Goal: Task Accomplishment & Management: Manage account settings

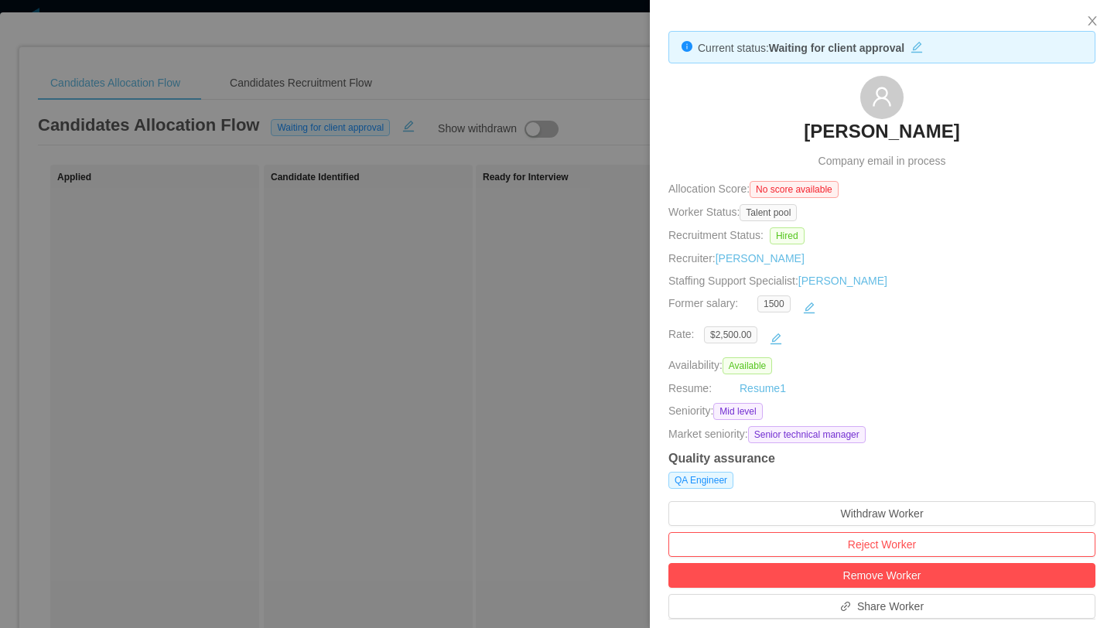
scroll to position [0, 177]
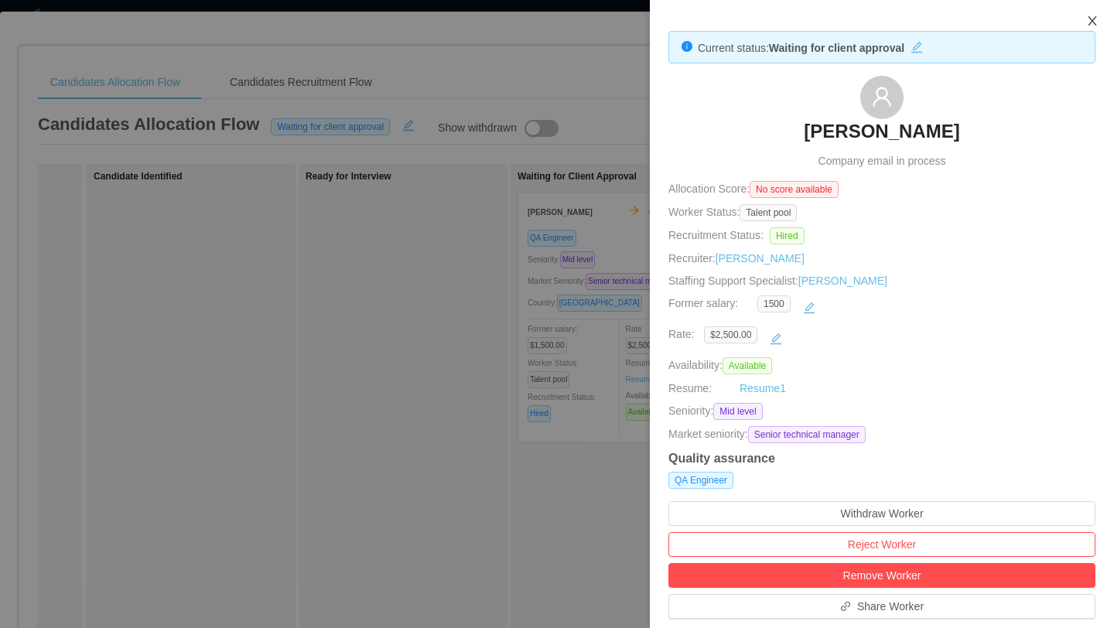
click at [1099, 17] on button "Close" at bounding box center [1091, 21] width 43 height 43
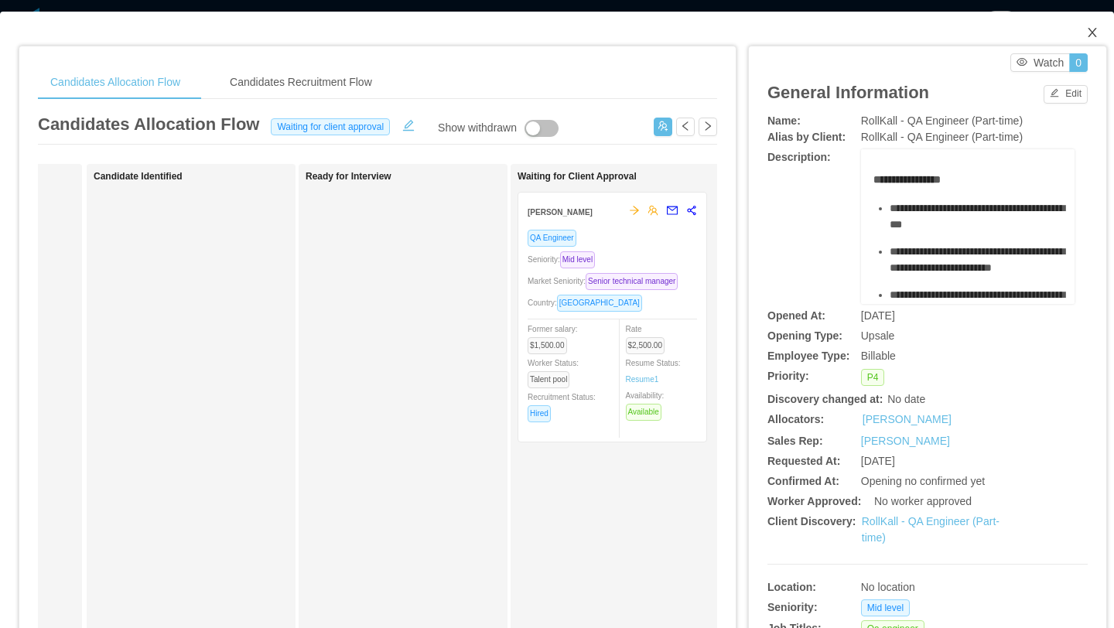
click at [1090, 32] on icon "icon: close" at bounding box center [1092, 32] width 12 height 12
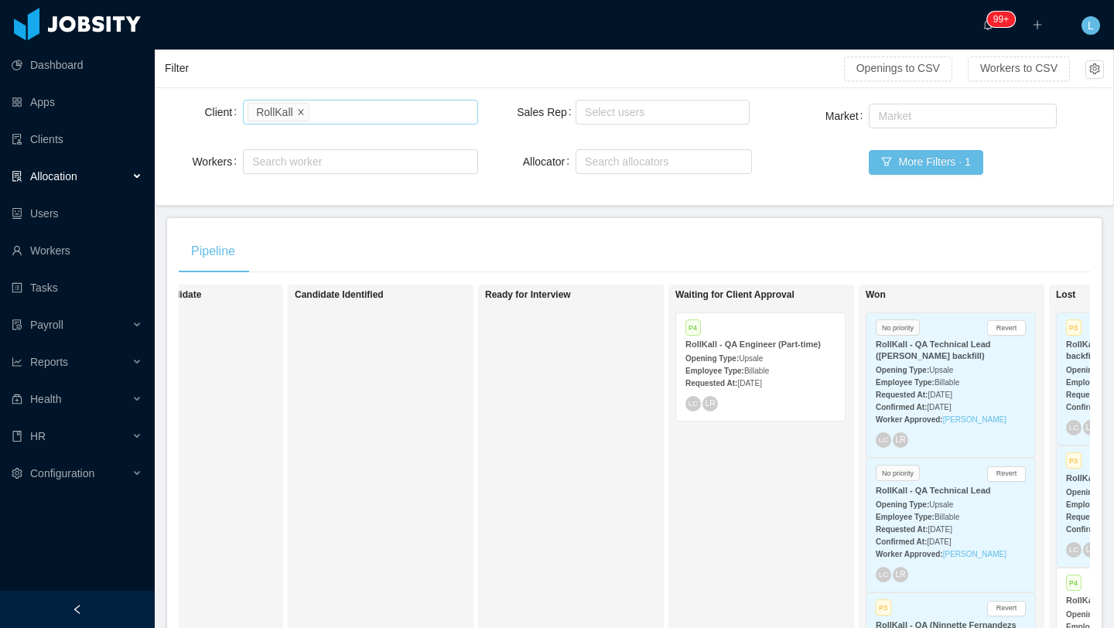
click at [299, 114] on icon "icon: close" at bounding box center [301, 111] width 8 height 8
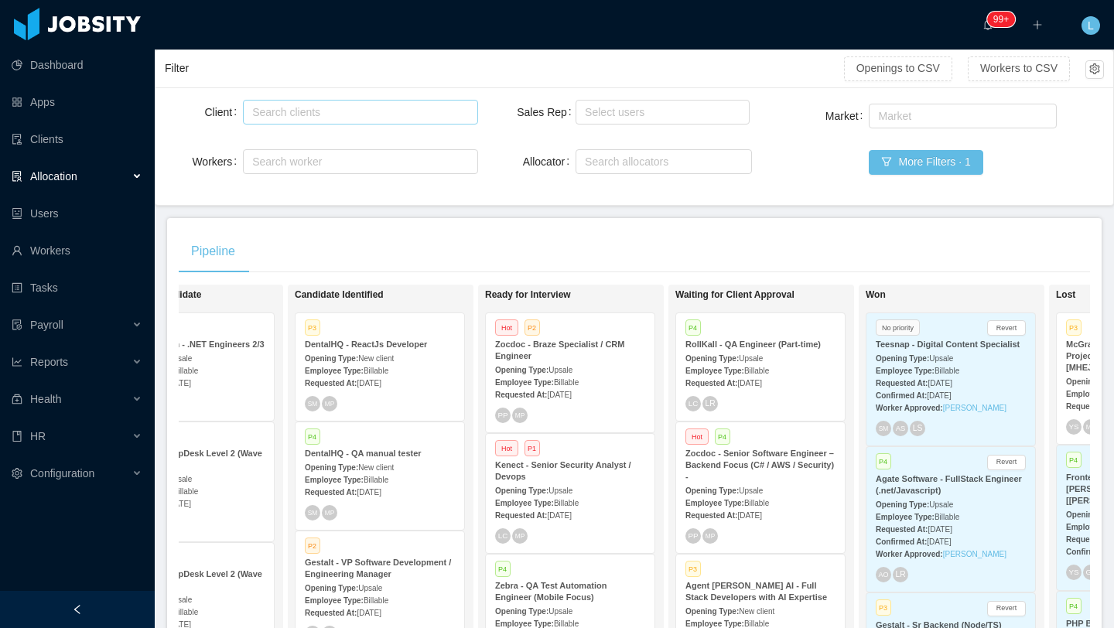
click at [367, 125] on div "Search clients" at bounding box center [360, 112] width 234 height 31
click at [364, 114] on div "Search clients" at bounding box center [356, 111] width 209 height 15
type input "*"
type input "****"
click at [360, 145] on li "Kenect" at bounding box center [360, 142] width 234 height 25
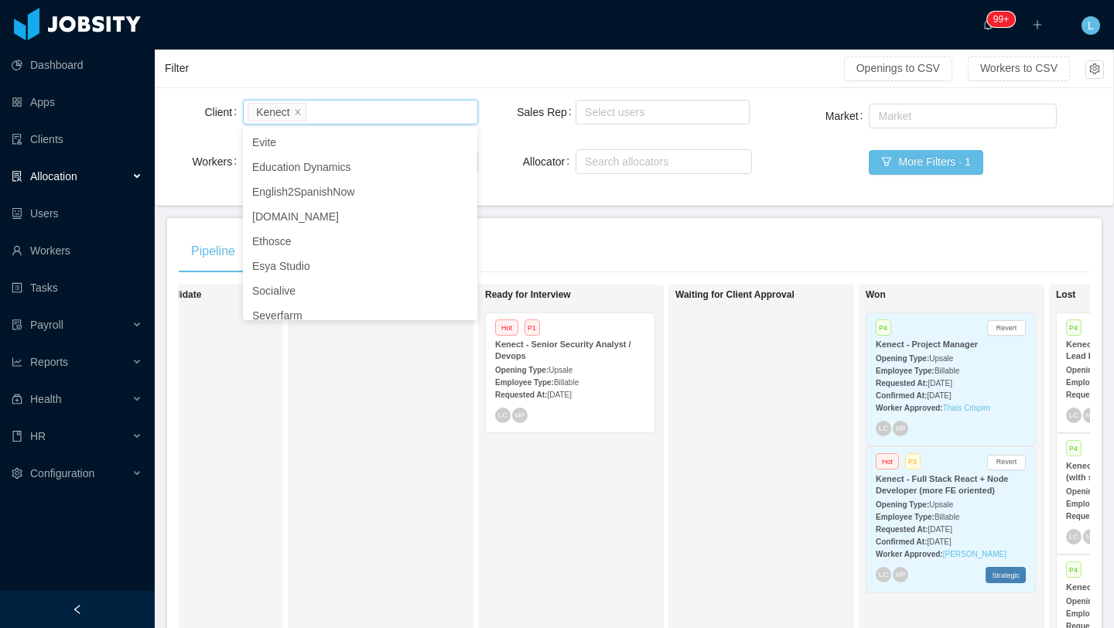
scroll to position [162, 0]
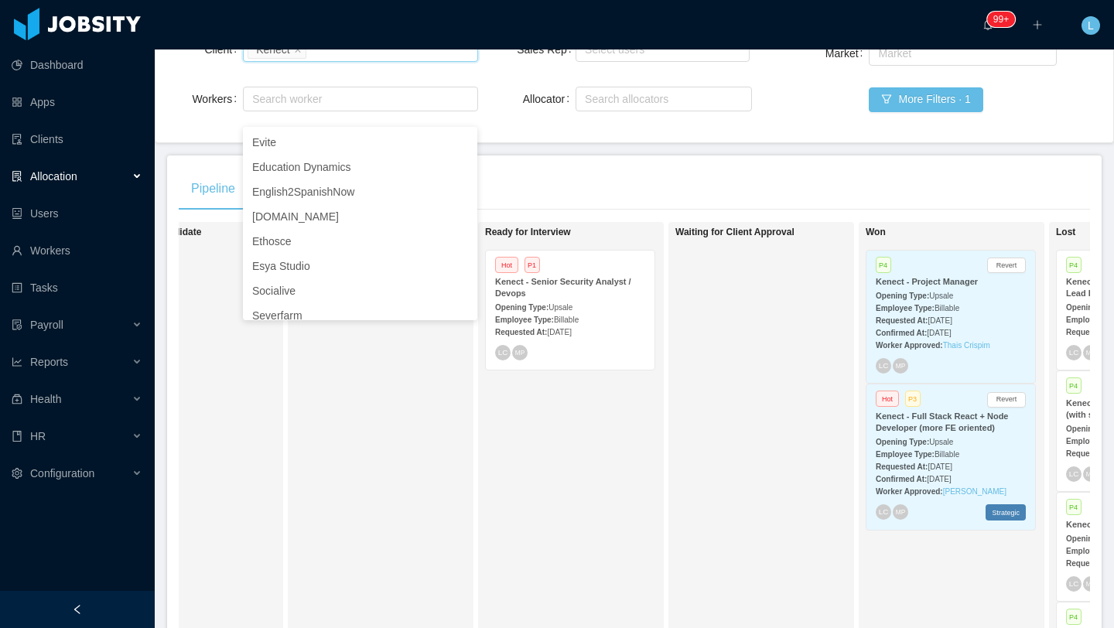
click at [945, 310] on span "Billable" at bounding box center [946, 308] width 25 height 9
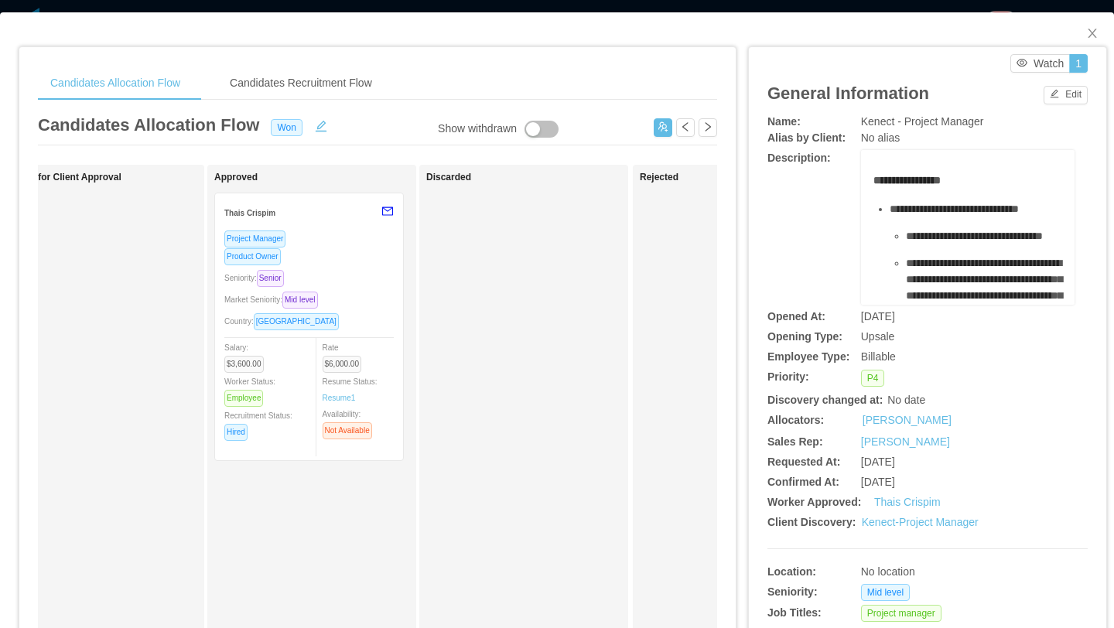
scroll to position [0, 841]
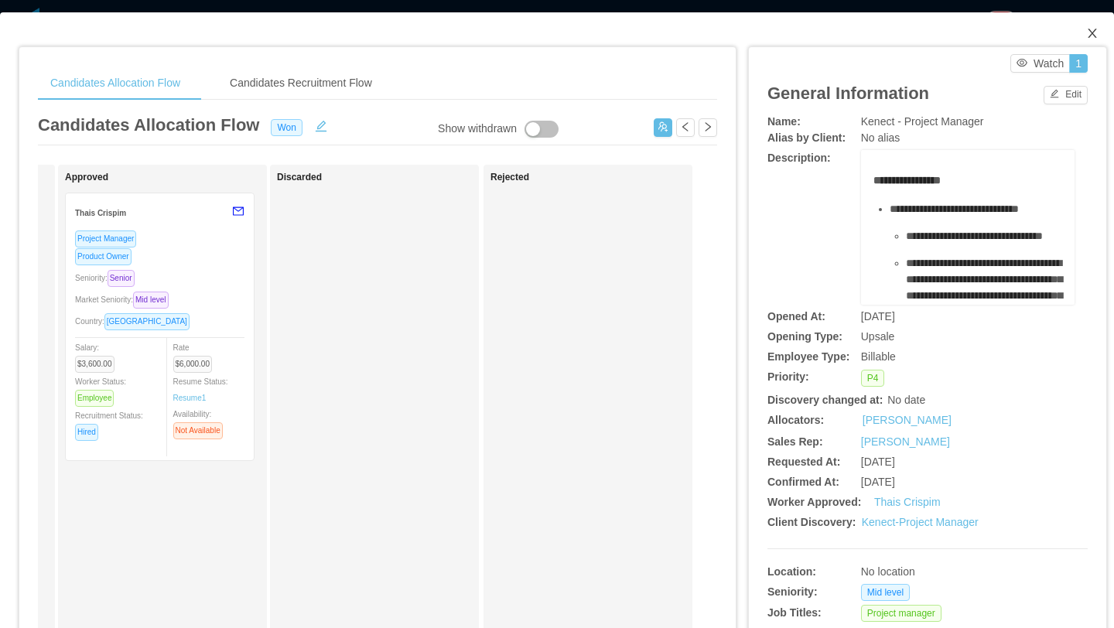
click at [1101, 32] on span "Close" at bounding box center [1091, 33] width 43 height 43
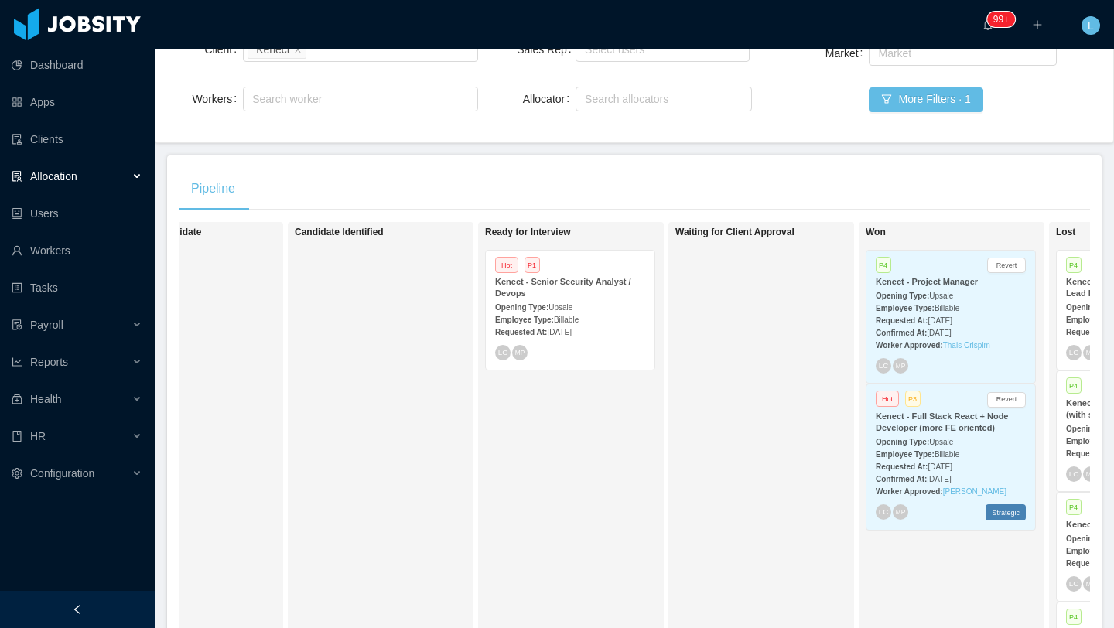
click at [633, 321] on div "Employee Type: Billable" at bounding box center [570, 319] width 150 height 16
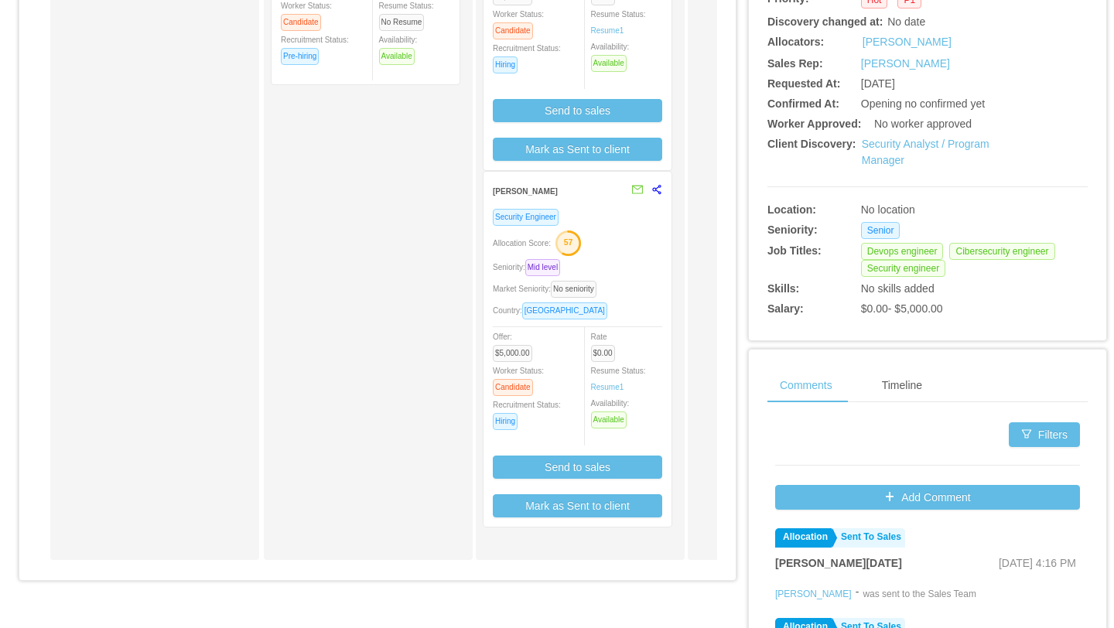
scroll to position [391, 0]
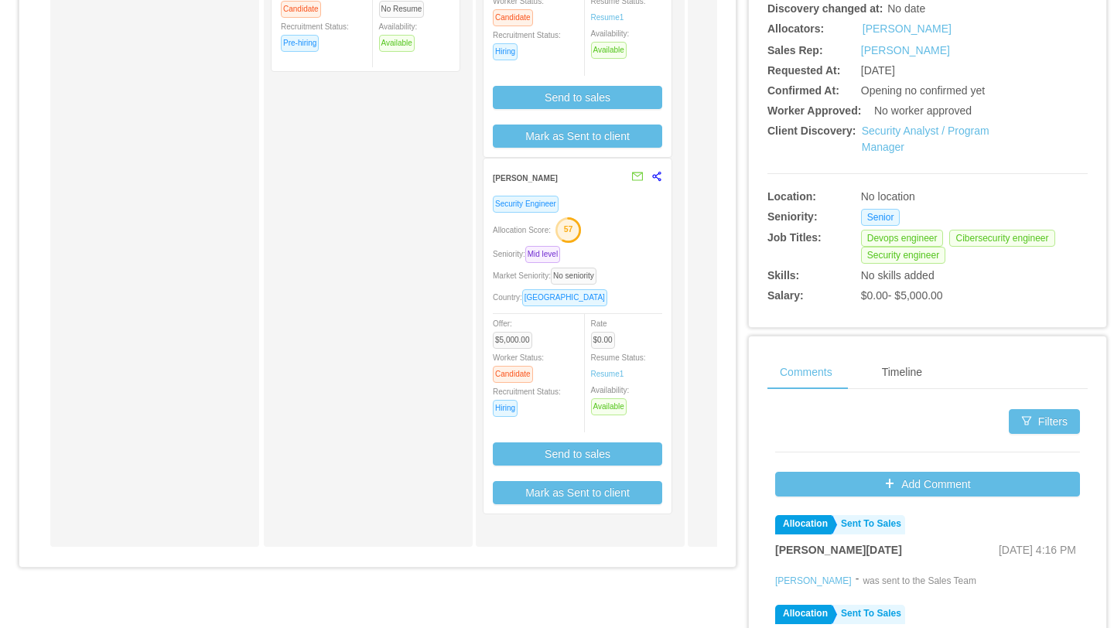
click at [641, 239] on div "Allocation Score: 57" at bounding box center [577, 229] width 169 height 25
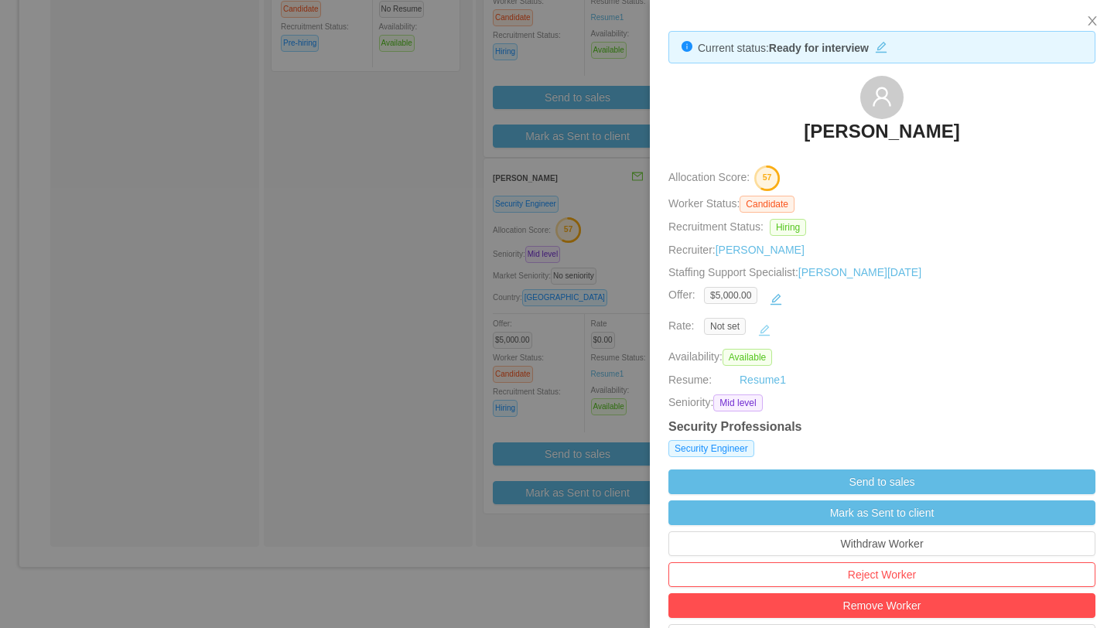
click at [765, 338] on button "button" at bounding box center [764, 330] width 25 height 25
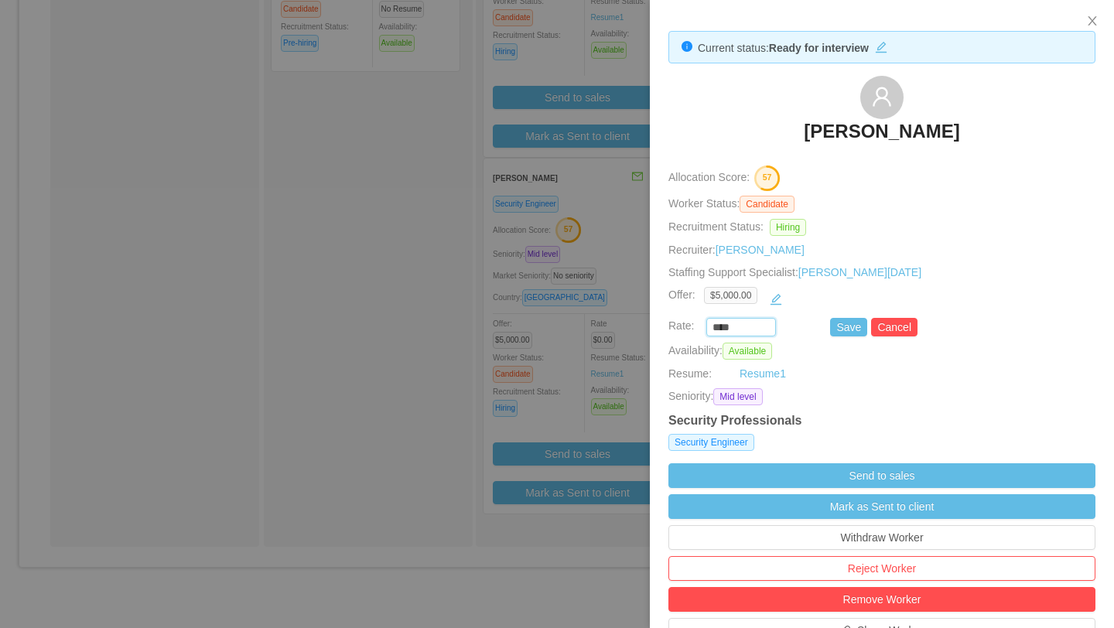
drag, startPoint x: 746, startPoint y: 322, endPoint x: 675, endPoint y: 324, distance: 70.4
click at [675, 324] on div "**** Save Cancel" at bounding box center [863, 327] width 427 height 19
type input "*******"
click at [840, 324] on button "Save" at bounding box center [848, 327] width 37 height 19
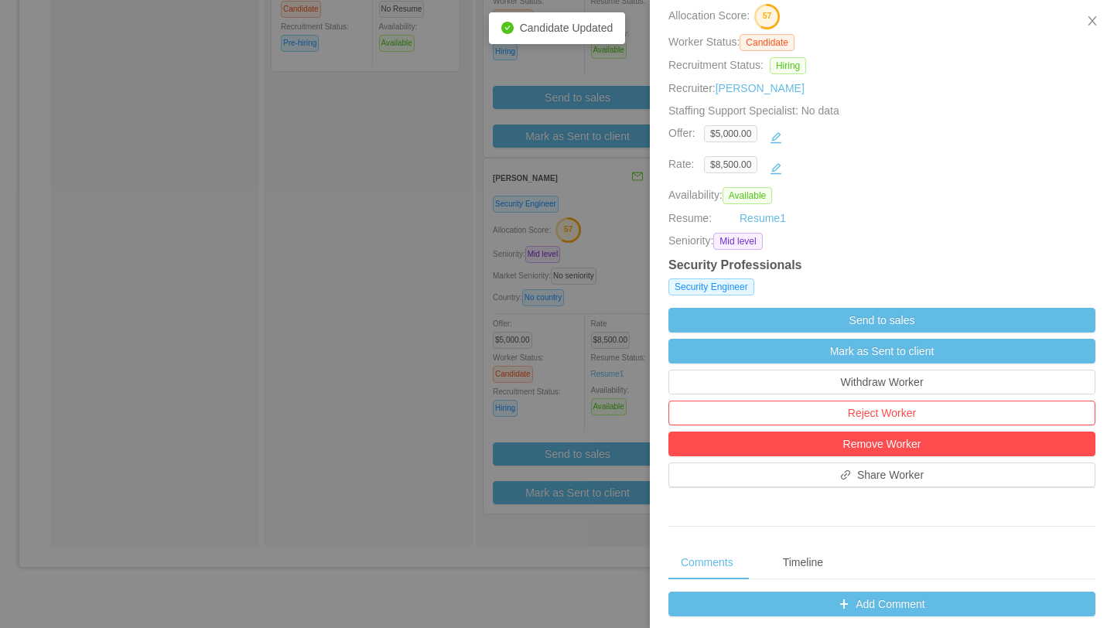
scroll to position [186, 0]
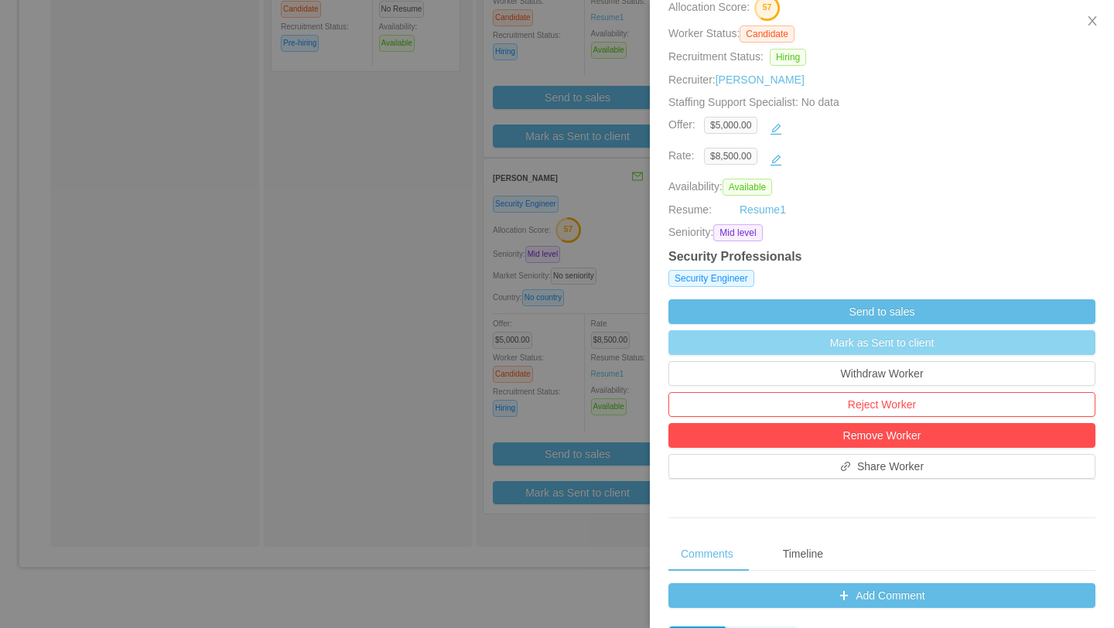
click at [923, 346] on button "Mark as Sent to client" at bounding box center [881, 342] width 427 height 25
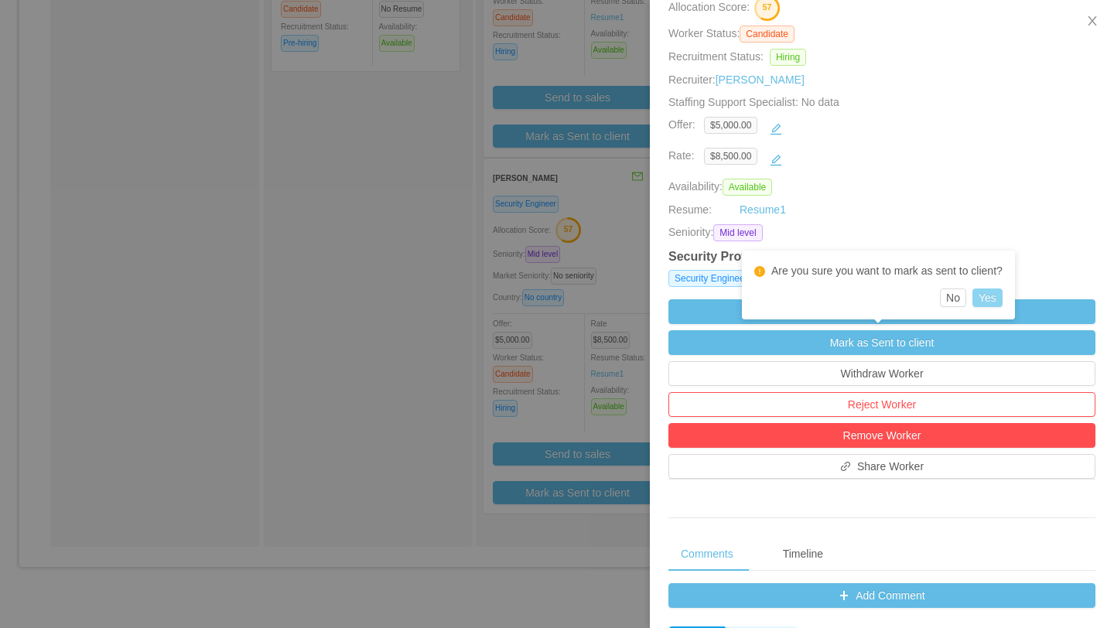
click at [1002, 294] on button "Yes" at bounding box center [987, 297] width 30 height 19
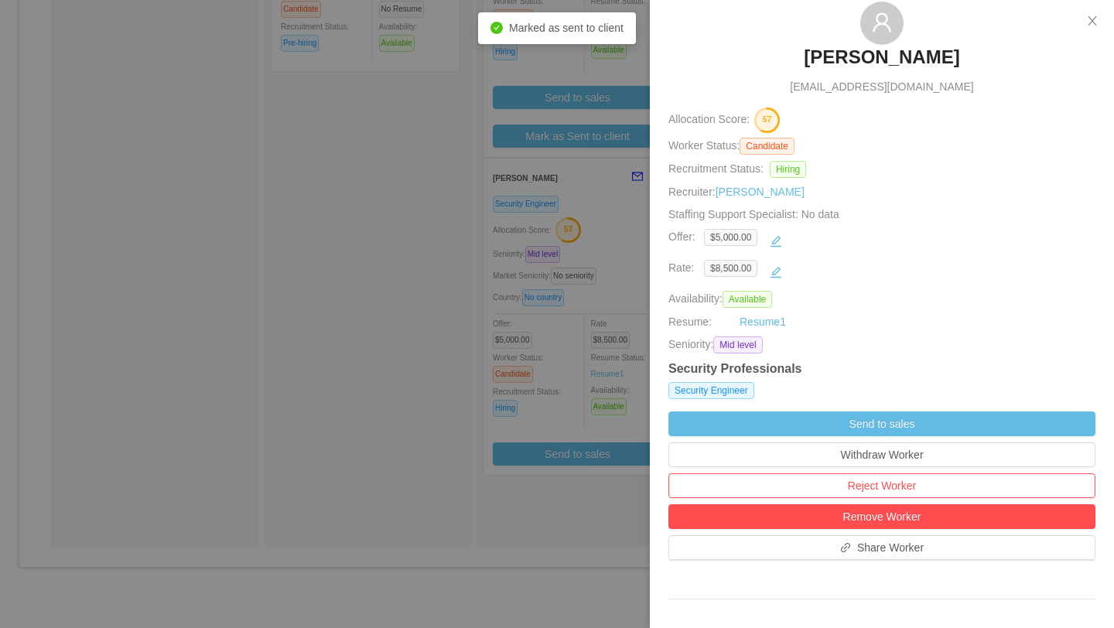
scroll to position [67, 0]
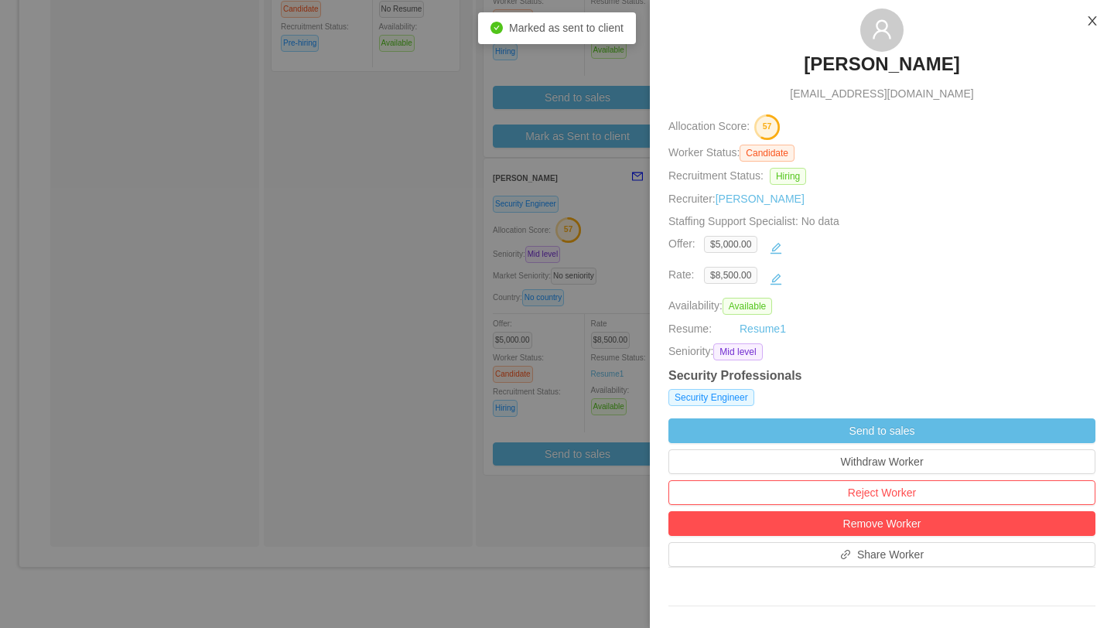
click at [1092, 22] on icon "icon: close" at bounding box center [1091, 20] width 9 height 9
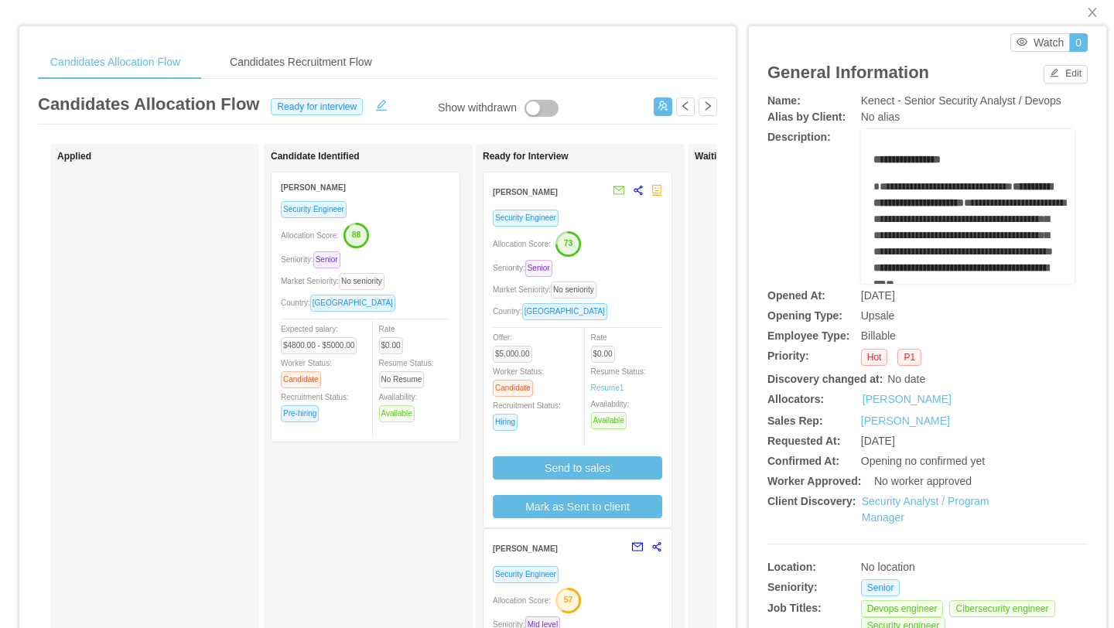
scroll to position [65, 0]
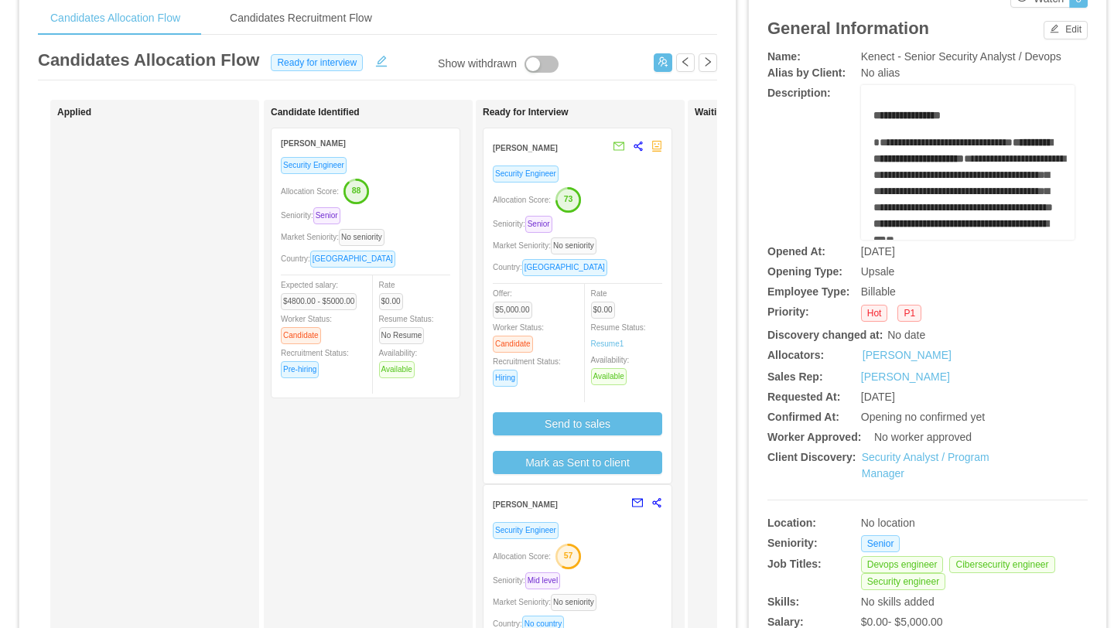
click at [641, 232] on div "Seniority: Senior" at bounding box center [577, 224] width 169 height 18
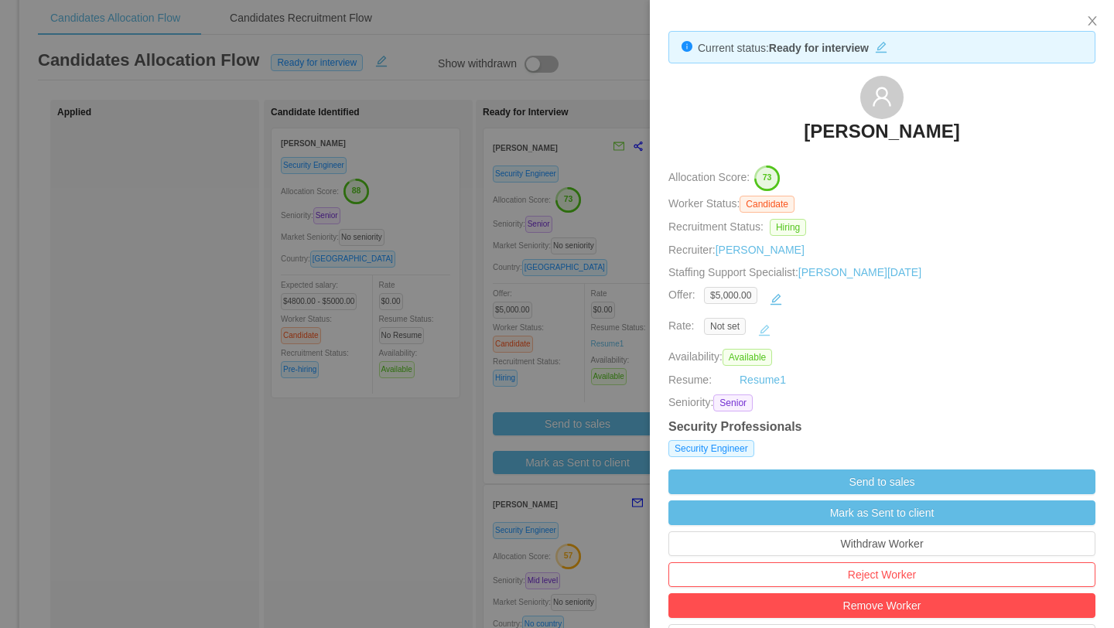
click at [766, 331] on button "button" at bounding box center [764, 330] width 25 height 25
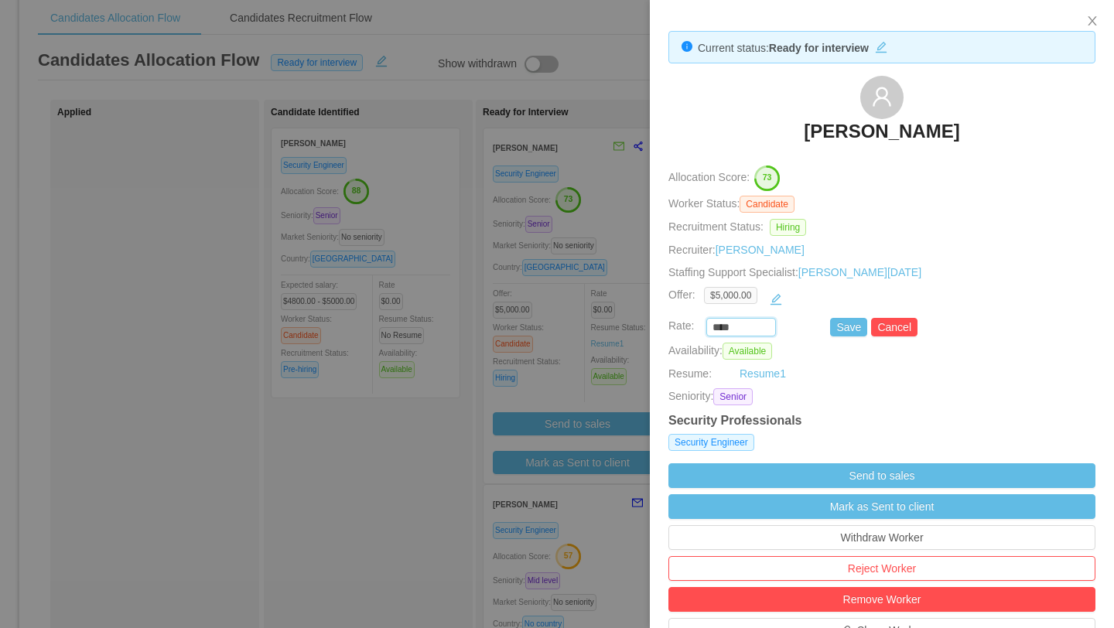
drag, startPoint x: 747, startPoint y: 329, endPoint x: 679, endPoint y: 329, distance: 68.1
click at [679, 329] on div "**** Save Cancel" at bounding box center [863, 327] width 427 height 19
type input "*******"
click at [841, 329] on button "Save" at bounding box center [848, 327] width 37 height 19
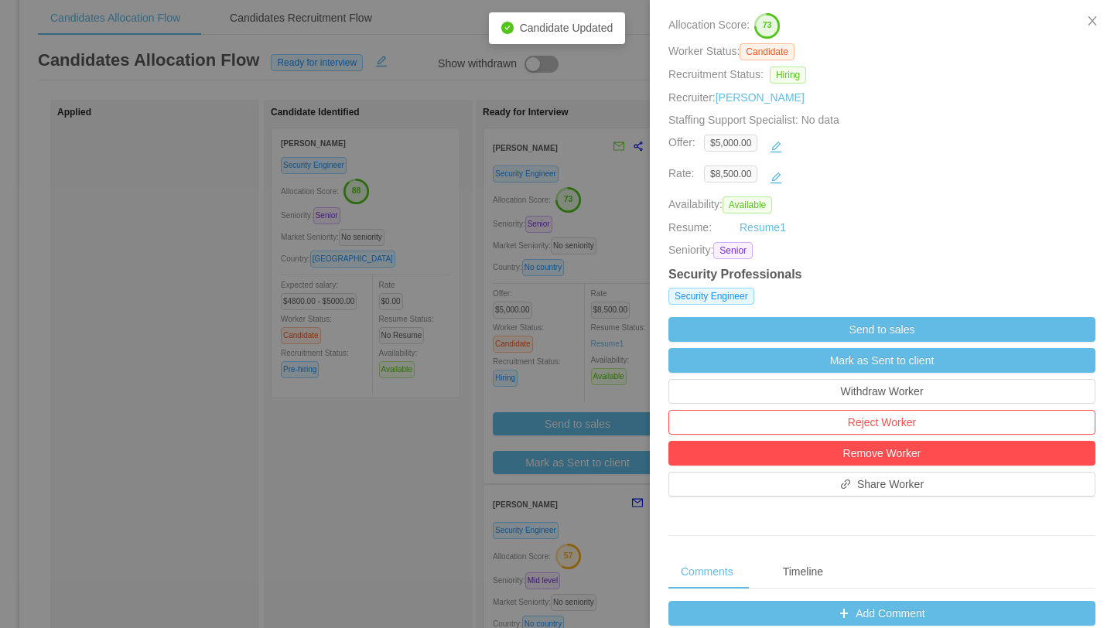
scroll to position [174, 0]
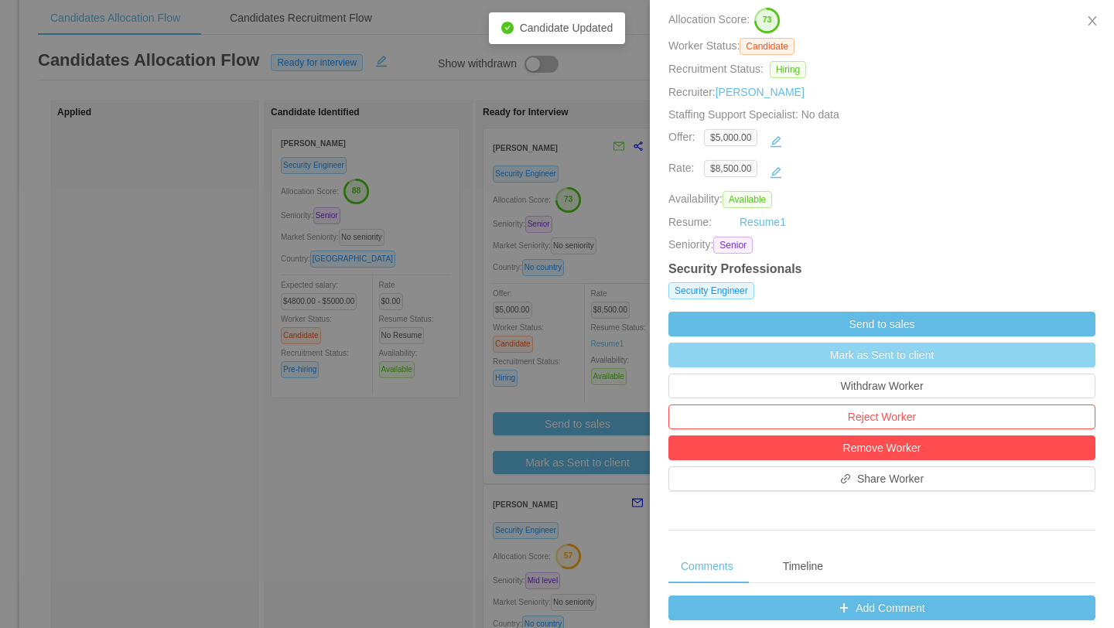
click at [876, 363] on button "Mark as Sent to client" at bounding box center [881, 355] width 427 height 25
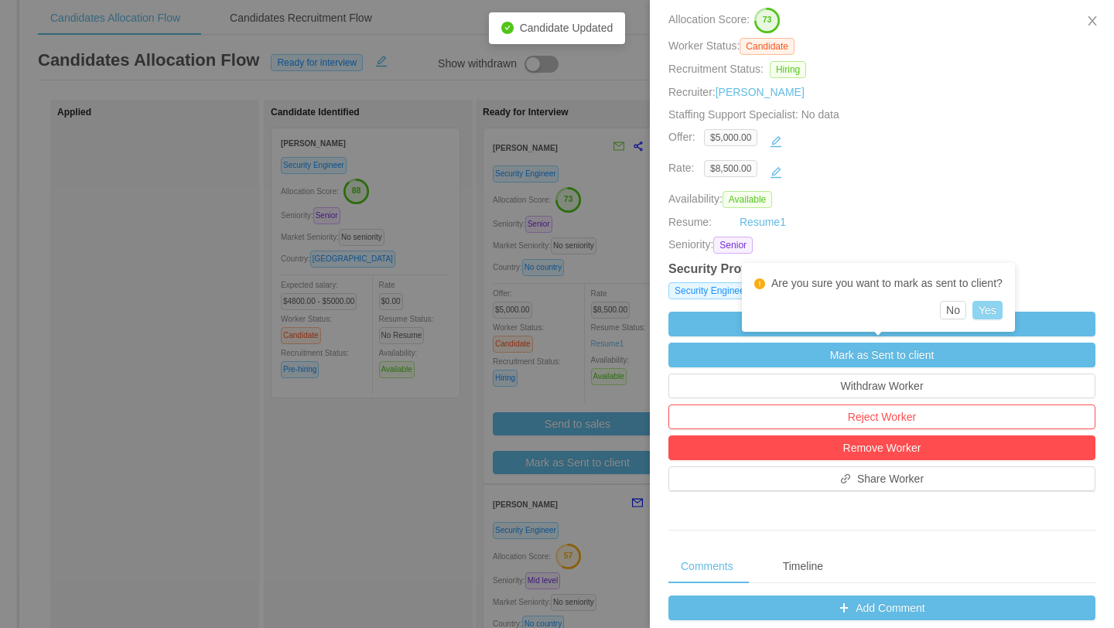
click at [1002, 313] on button "Yes" at bounding box center [987, 310] width 30 height 19
